Goal: Transaction & Acquisition: Purchase product/service

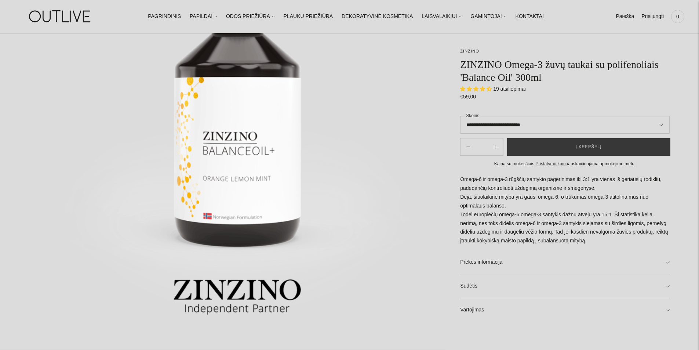
scroll to position [147, 0]
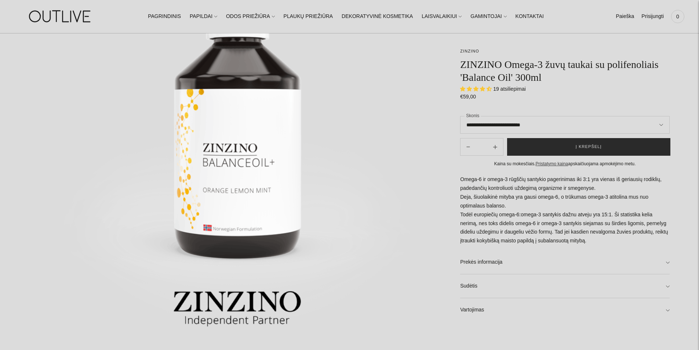
click at [559, 143] on button "Į krepšelį" at bounding box center [588, 147] width 163 height 18
